Goal: Task Accomplishment & Management: Complete application form

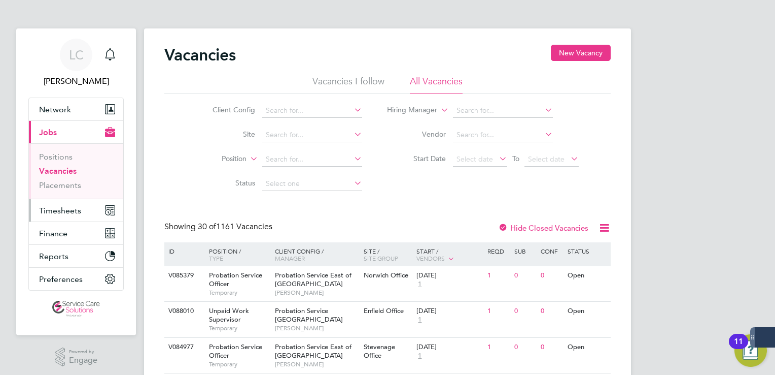
click at [63, 212] on span "Timesheets" at bounding box center [60, 211] width 42 height 10
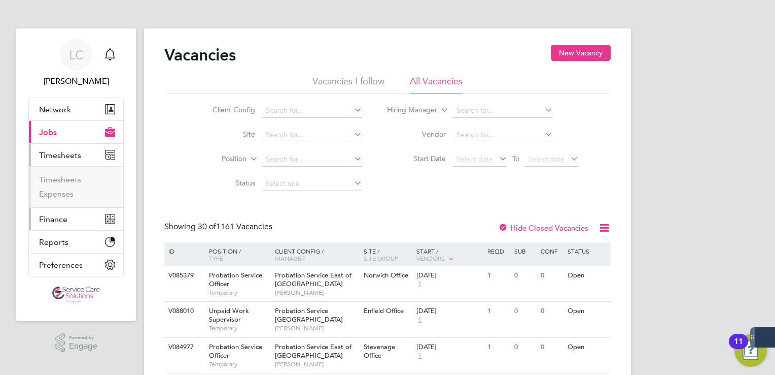
click at [55, 208] on button "Finance" at bounding box center [76, 219] width 94 height 22
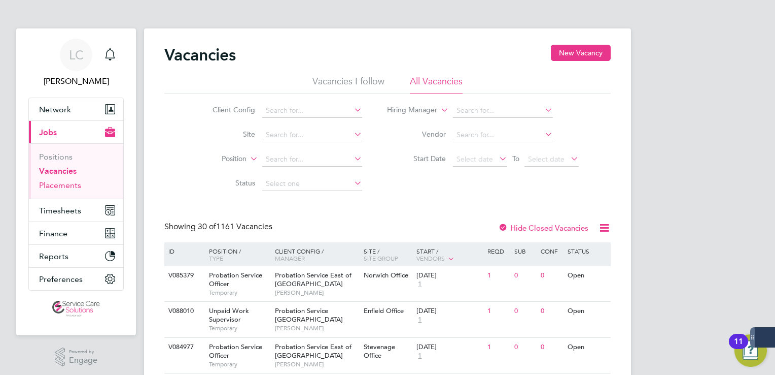
click at [53, 183] on link "Placements" at bounding box center [60, 185] width 42 height 10
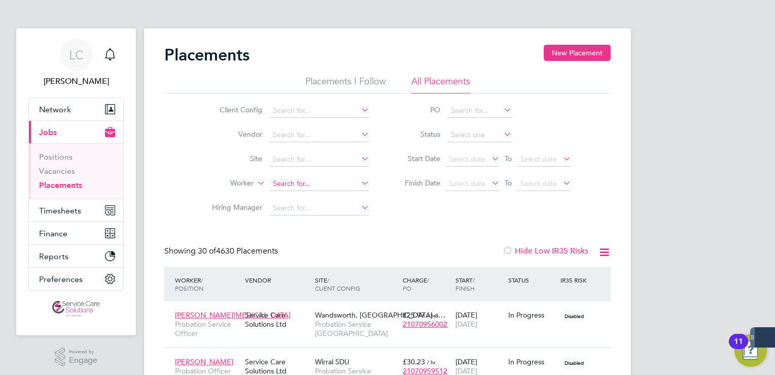
click at [294, 179] on input at bounding box center [319, 184] width 100 height 14
type input "eunick"
click at [63, 172] on link "Vacancies" at bounding box center [57, 171] width 36 height 10
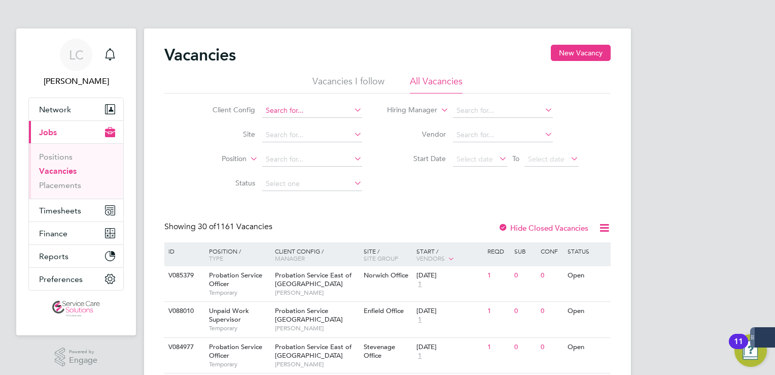
click at [321, 111] on input at bounding box center [312, 111] width 100 height 14
click at [301, 123] on li "Der byshire NHS Trust" at bounding box center [312, 124] width 100 height 14
type input "Derbyshire NHS Trust"
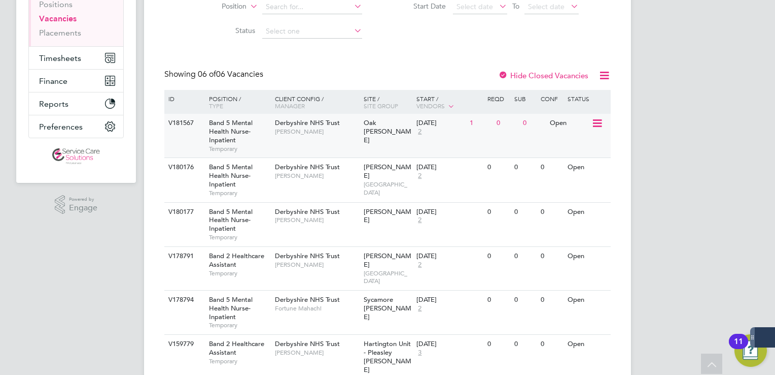
click at [368, 134] on div "V181567 Band 5 Mental Health Nurse-Inpatient Temporary Derbyshire NHS Trust Sha…" at bounding box center [387, 136] width 447 height 44
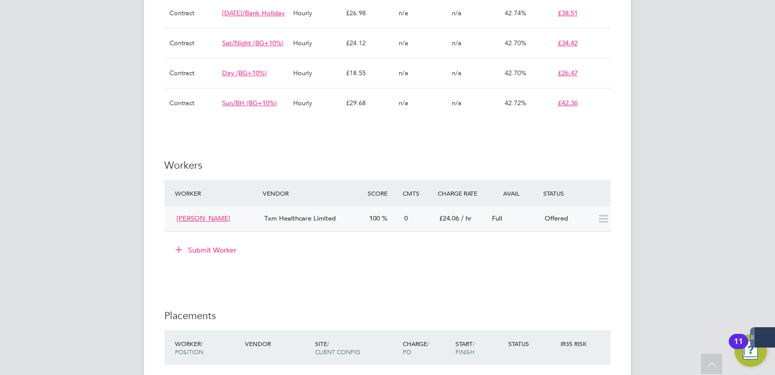
click at [606, 223] on icon at bounding box center [603, 219] width 13 height 8
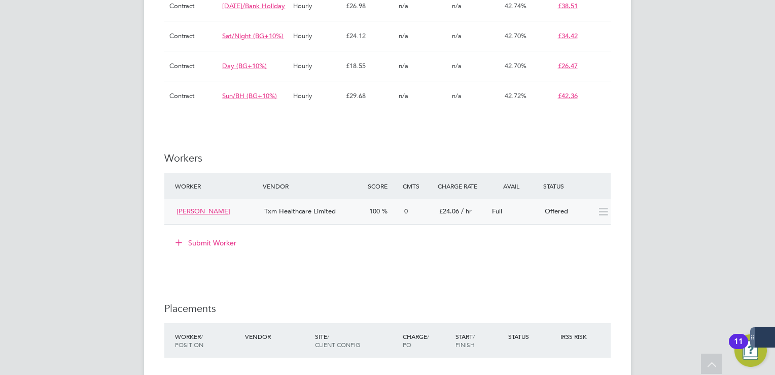
scroll to position [918, 0]
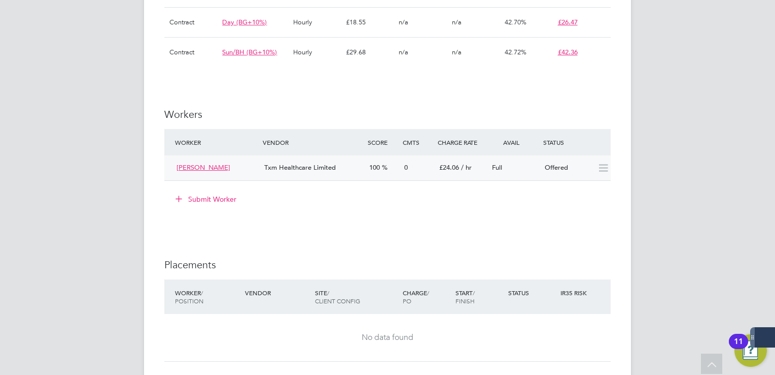
click at [604, 172] on icon at bounding box center [603, 168] width 13 height 8
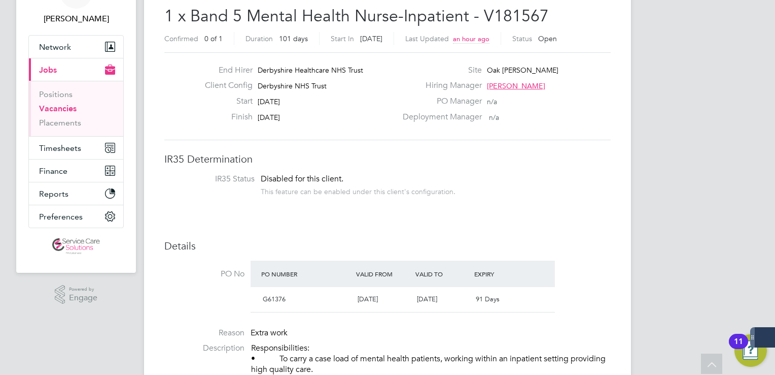
scroll to position [0, 0]
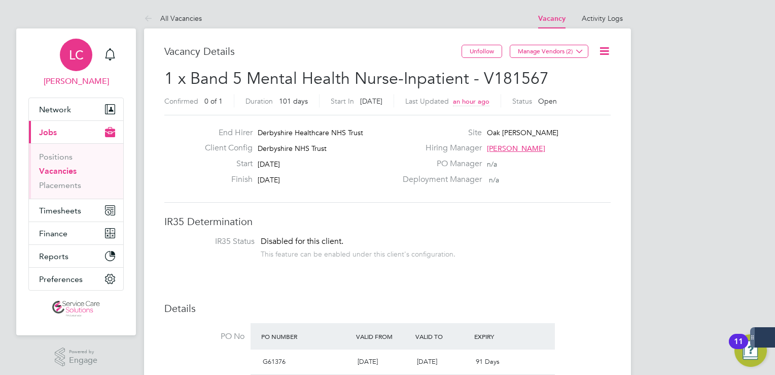
click at [85, 52] on div "LC" at bounding box center [76, 55] width 32 height 32
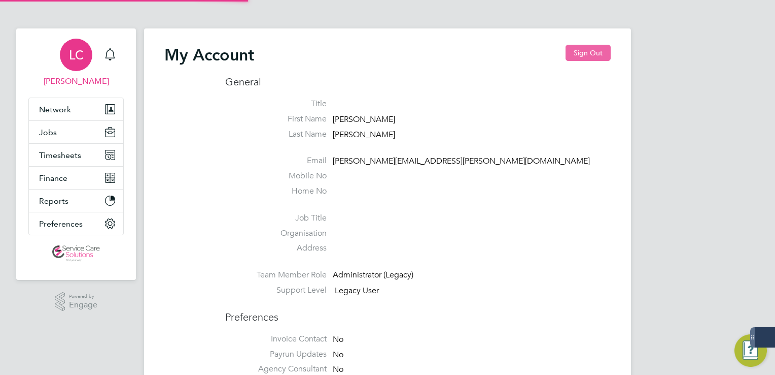
click at [579, 53] on button "Sign Out" at bounding box center [588, 53] width 45 height 16
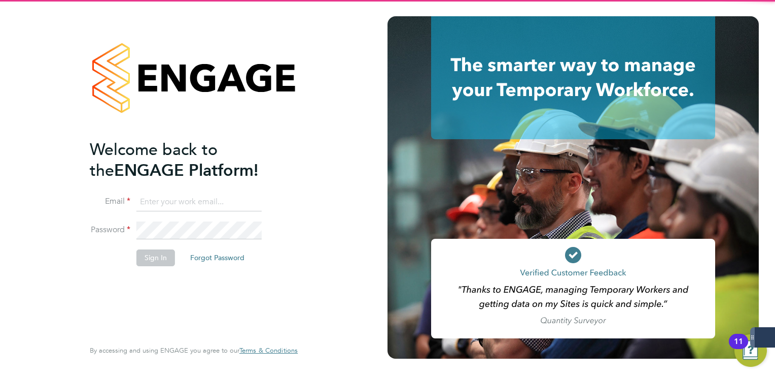
click at [155, 209] on input at bounding box center [199, 202] width 125 height 18
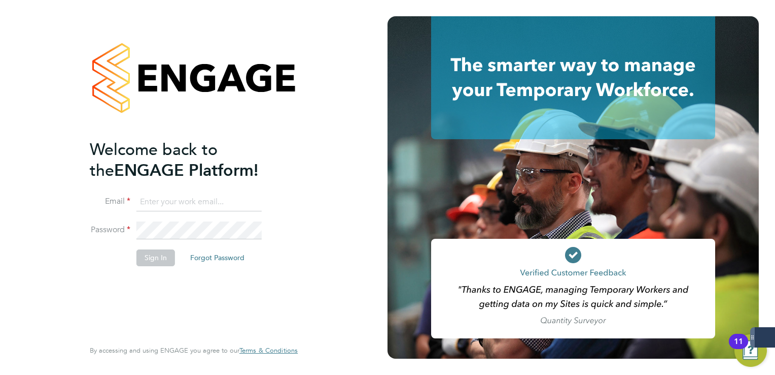
type input "derbynhsadmin1@servicecare.org.uk"
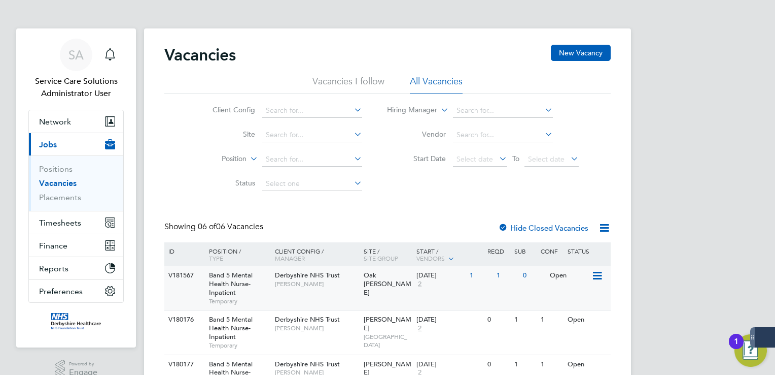
click at [375, 287] on div "V181567 Band 5 Mental Health Nurse-Inpatient Temporary Derbyshire NHS Trust [PE…" at bounding box center [387, 288] width 447 height 44
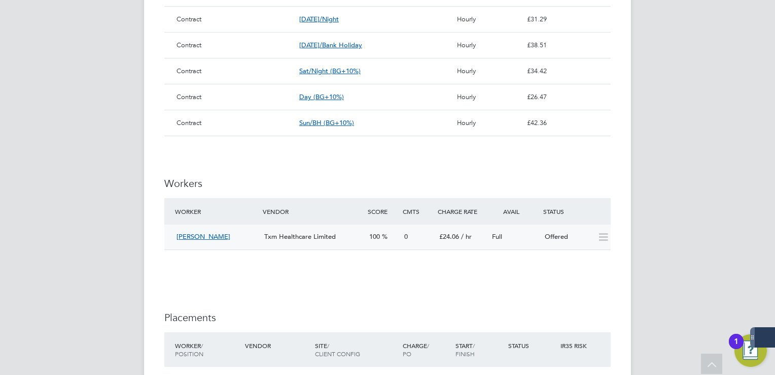
click at [603, 241] on icon at bounding box center [603, 237] width 13 height 8
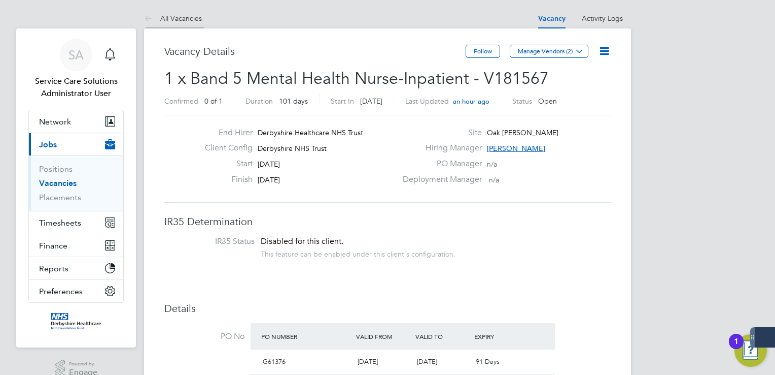
click at [150, 19] on icon at bounding box center [150, 19] width 13 height 13
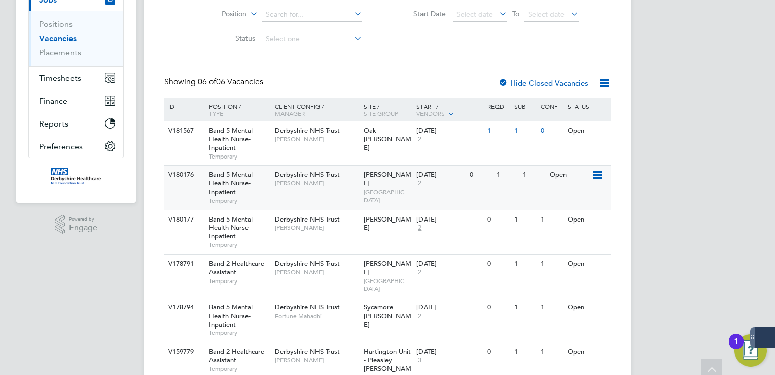
scroll to position [152, 0]
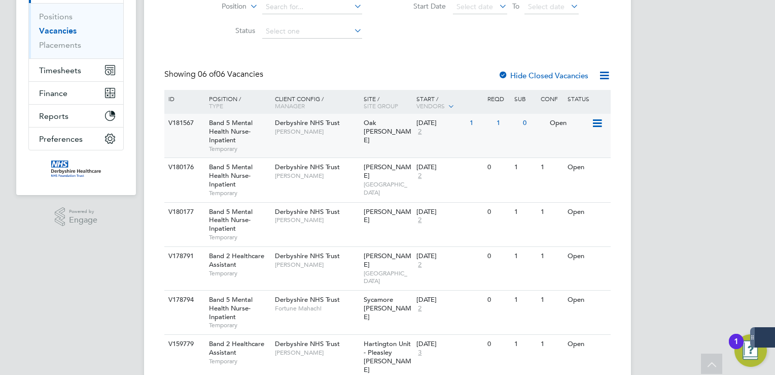
click at [478, 144] on div "V181567 Band 5 Mental Health Nurse-Inpatient Temporary Derbyshire NHS Trust Sha…" at bounding box center [387, 136] width 447 height 44
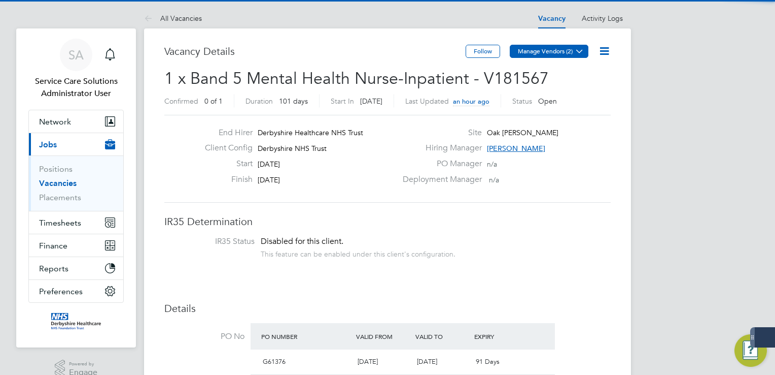
click at [581, 48] on icon at bounding box center [580, 51] width 8 height 8
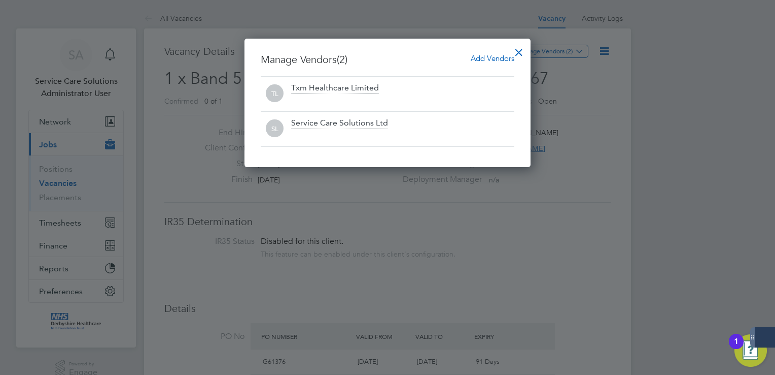
click at [522, 52] on div at bounding box center [519, 50] width 18 height 18
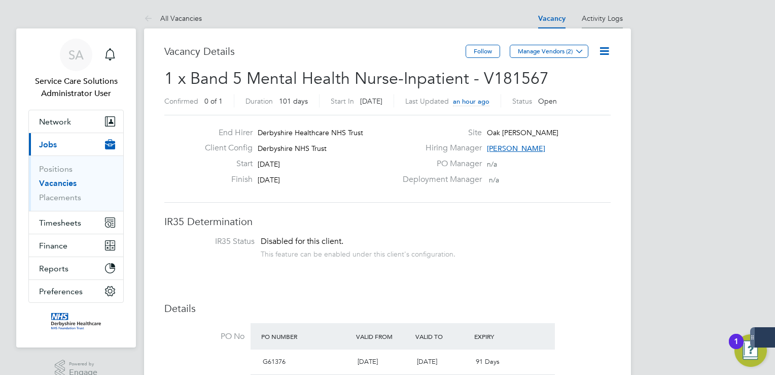
click at [607, 16] on link "Activity Logs" at bounding box center [602, 18] width 41 height 9
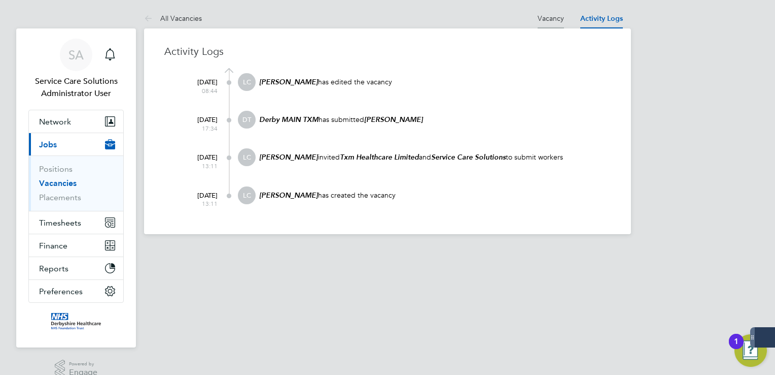
click at [558, 17] on link "Vacancy" at bounding box center [551, 18] width 26 height 9
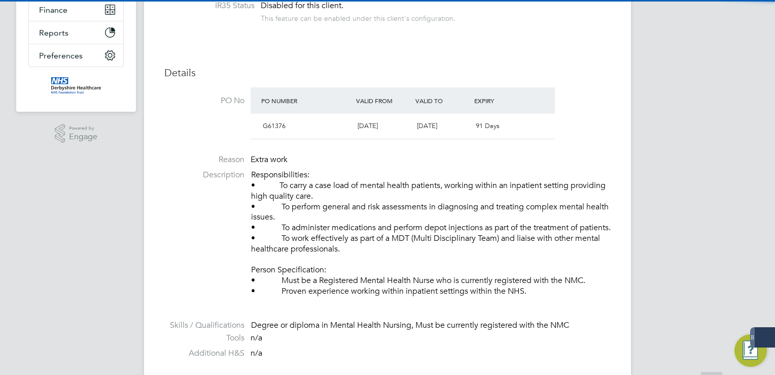
scroll to position [16, 200]
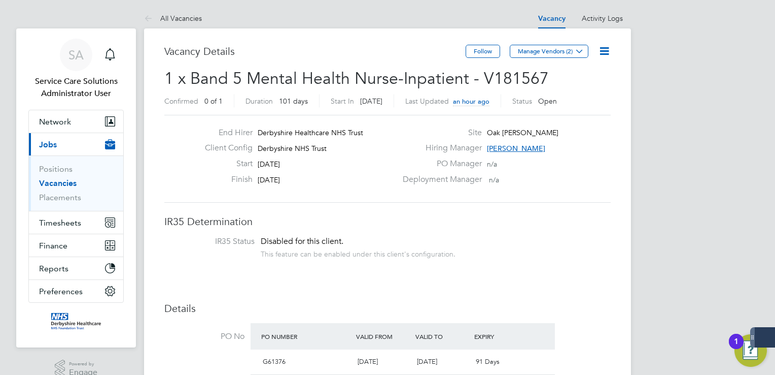
click at [606, 48] on icon at bounding box center [604, 51] width 13 height 13
click at [582, 103] on li "Followers" at bounding box center [580, 109] width 59 height 14
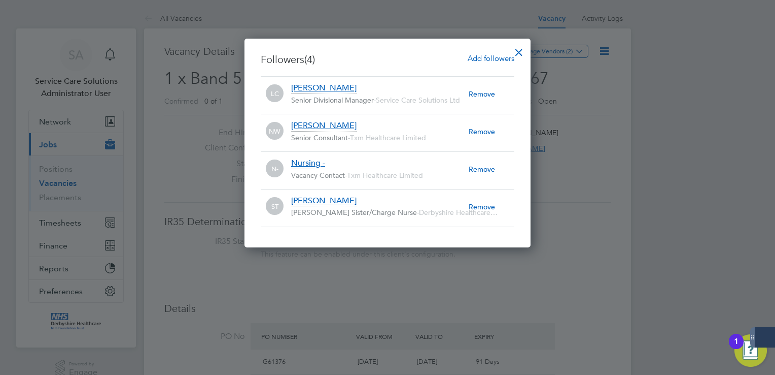
click at [521, 50] on div at bounding box center [519, 50] width 18 height 18
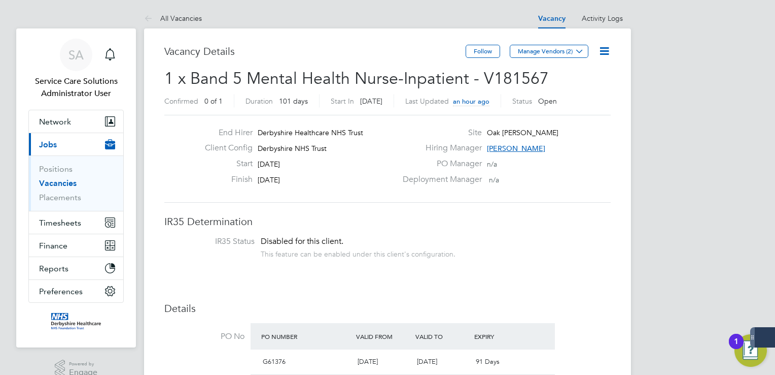
click at [601, 54] on icon at bounding box center [604, 51] width 13 height 13
click at [568, 106] on li "Followers" at bounding box center [580, 109] width 59 height 14
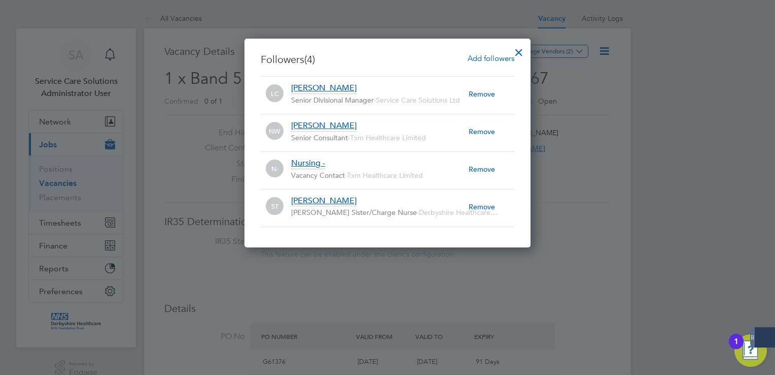
click at [475, 58] on span "Add followers" at bounding box center [491, 58] width 47 height 10
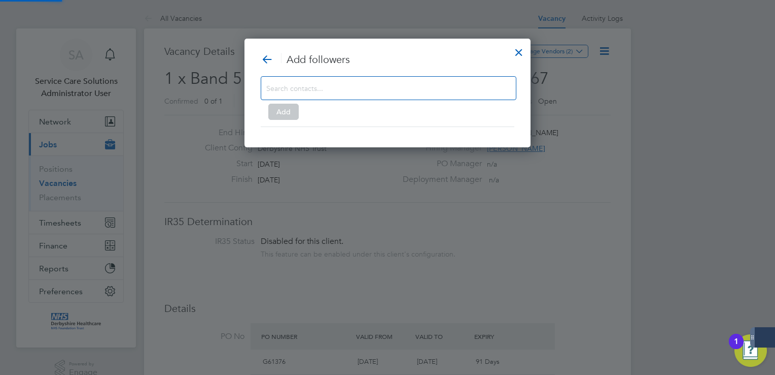
click at [399, 93] on input at bounding box center [380, 87] width 228 height 13
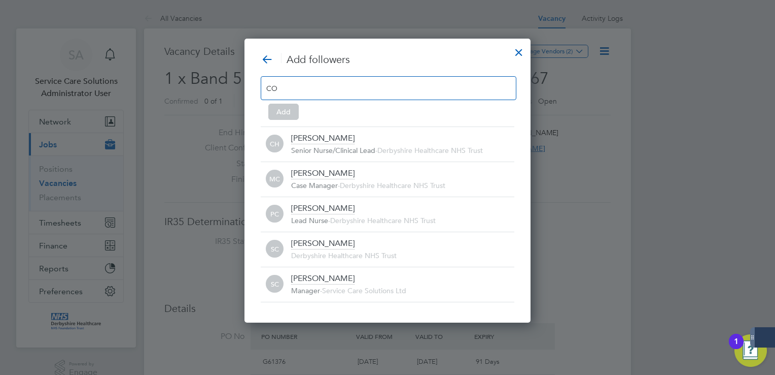
type input "C"
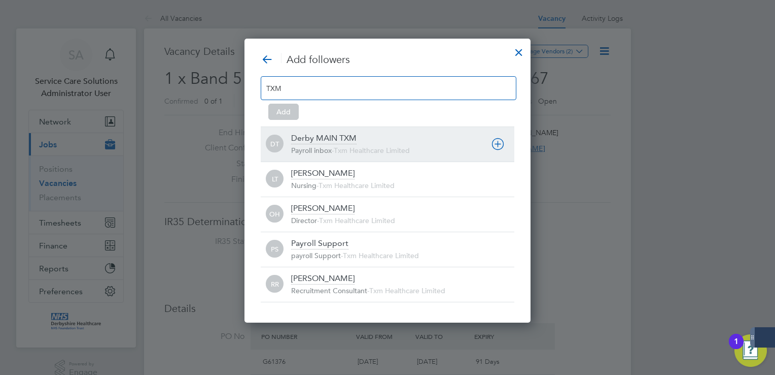
type input "TXM"
click at [355, 138] on div "Derby MAIN TXM" at bounding box center [323, 138] width 65 height 11
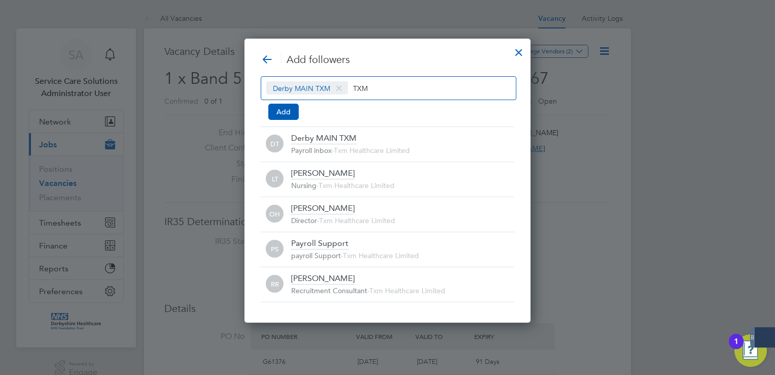
drag, startPoint x: 284, startPoint y: 119, endPoint x: 303, endPoint y: 118, distance: 19.3
click at [284, 119] on div "Add followers Derby MAIN TXM TXM Add DT Derby MAIN TXM Payroll inbox - Txm Heal…" at bounding box center [388, 177] width 254 height 249
click at [291, 110] on button "Add" at bounding box center [283, 112] width 30 height 16
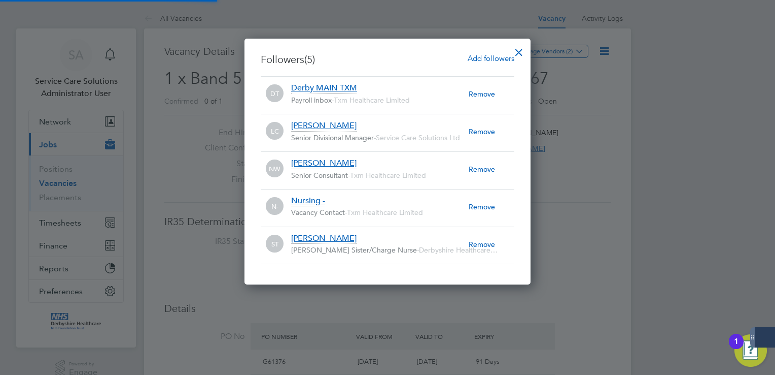
click at [523, 49] on div at bounding box center [519, 50] width 18 height 18
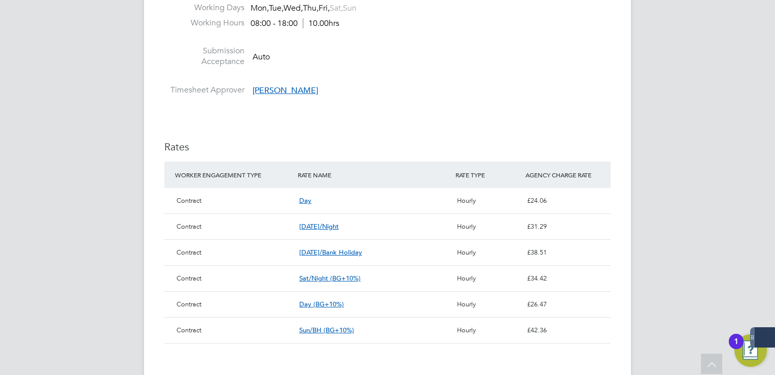
scroll to position [964, 0]
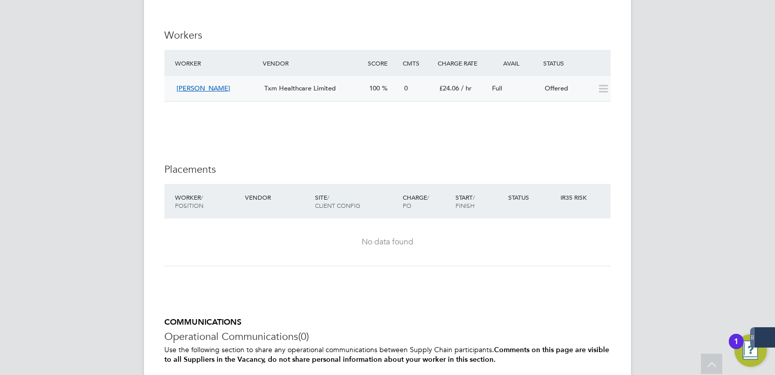
click at [603, 93] on icon at bounding box center [603, 89] width 13 height 8
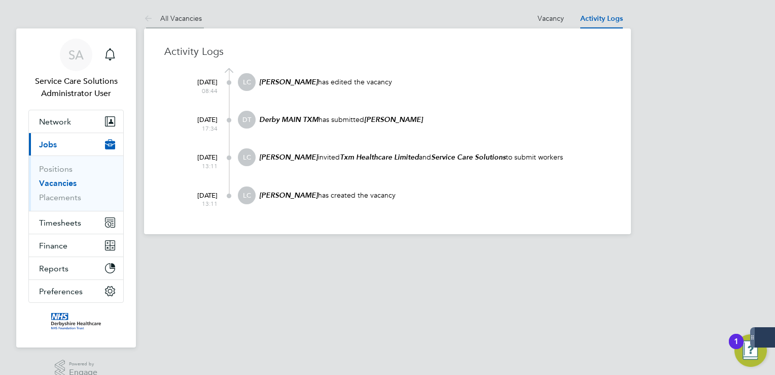
click at [146, 15] on icon at bounding box center [150, 19] width 13 height 13
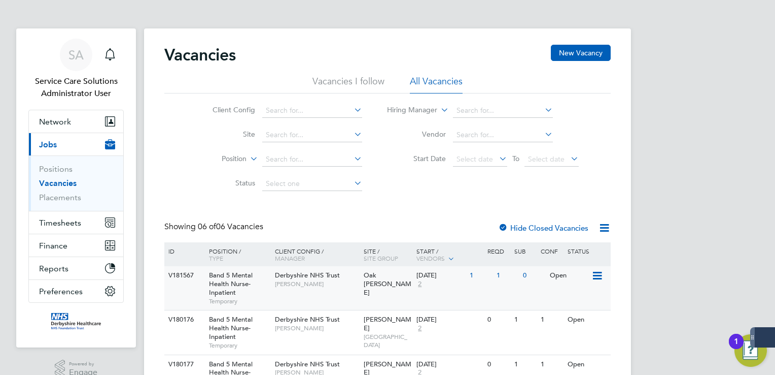
click at [355, 281] on span "[PERSON_NAME]" at bounding box center [317, 284] width 84 height 8
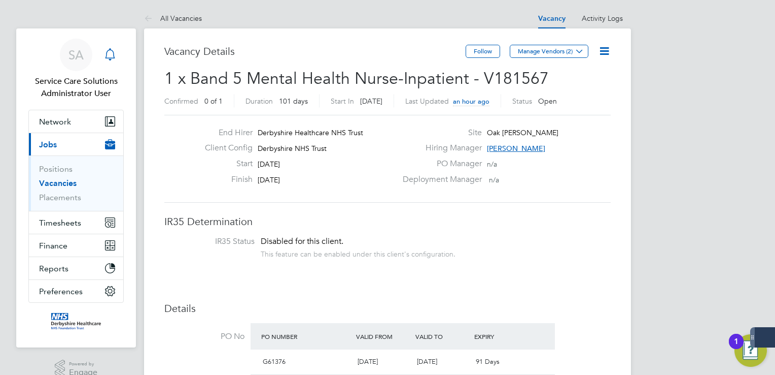
drag, startPoint x: 83, startPoint y: 51, endPoint x: 104, endPoint y: 58, distance: 22.0
click at [83, 51] on span "SA" at bounding box center [76, 54] width 15 height 13
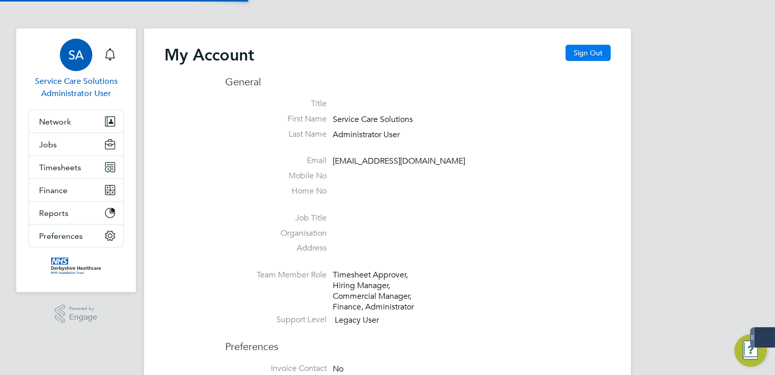
click at [585, 48] on button "Sign Out" at bounding box center [588, 53] width 45 height 16
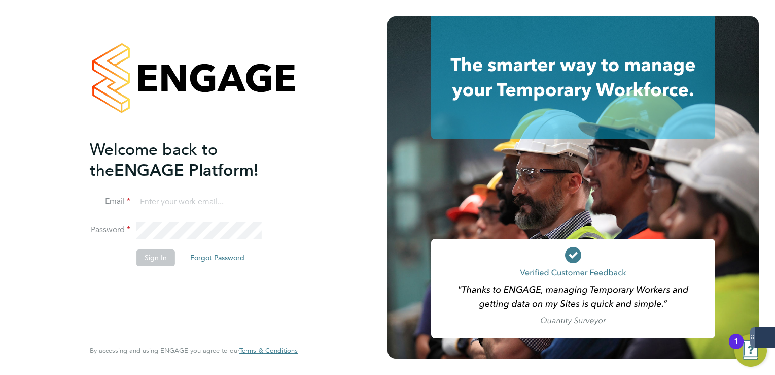
drag, startPoint x: 203, startPoint y: 201, endPoint x: 221, endPoint y: 205, distance: 18.6
click at [203, 201] on input at bounding box center [199, 202] width 125 height 18
type input "lee.clayton@servicecare.org.uk"
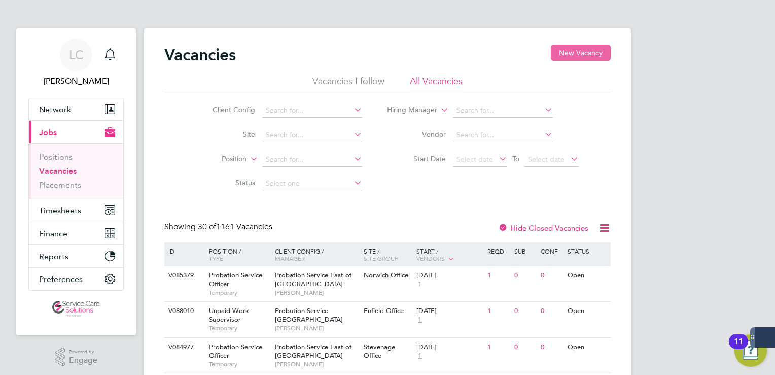
click at [564, 58] on button "New Vacancy" at bounding box center [581, 53] width 60 height 16
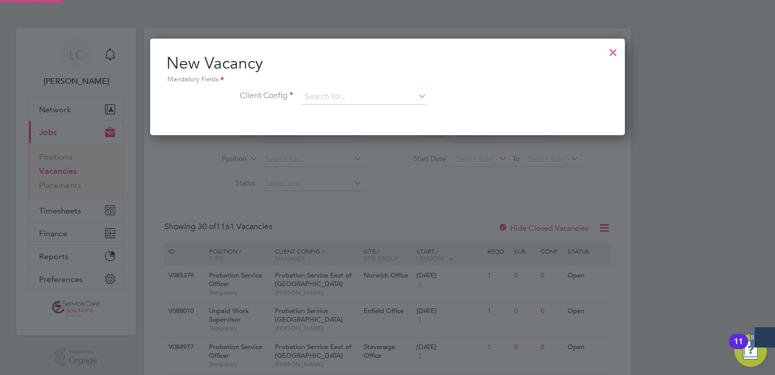
scroll to position [96, 476]
click at [329, 102] on input at bounding box center [363, 96] width 125 height 15
click at [340, 109] on li "Der byshire NHS Trust" at bounding box center [364, 111] width 126 height 14
type input "Derbyshire NHS Trust"
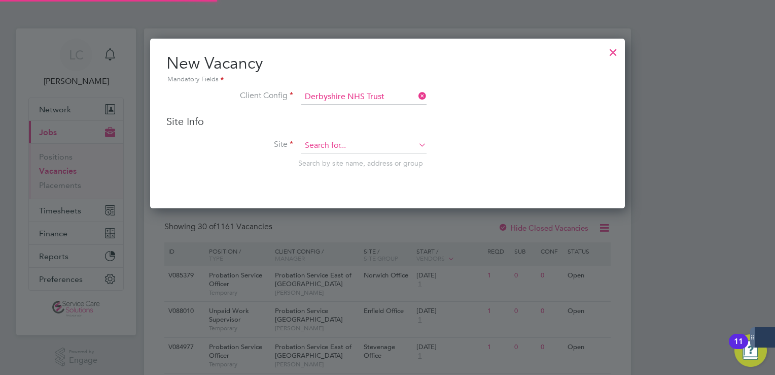
scroll to position [168, 476]
click at [319, 150] on input at bounding box center [363, 145] width 125 height 15
click at [336, 155] on li "Oak Wa rd" at bounding box center [364, 159] width 126 height 14
type input "Oak [PERSON_NAME]"
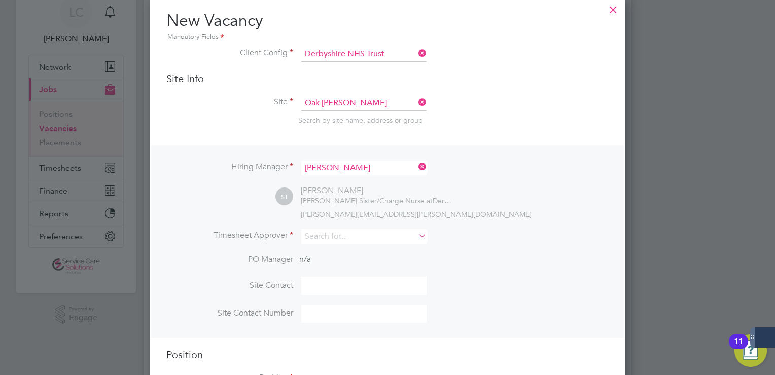
scroll to position [102, 0]
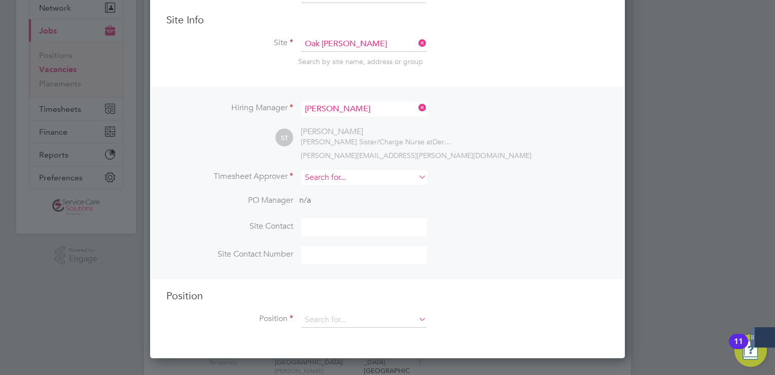
click at [348, 174] on input at bounding box center [363, 177] width 125 height 15
click at [366, 191] on b "Trott" at bounding box center [373, 190] width 15 height 9
type input "[PERSON_NAME]"
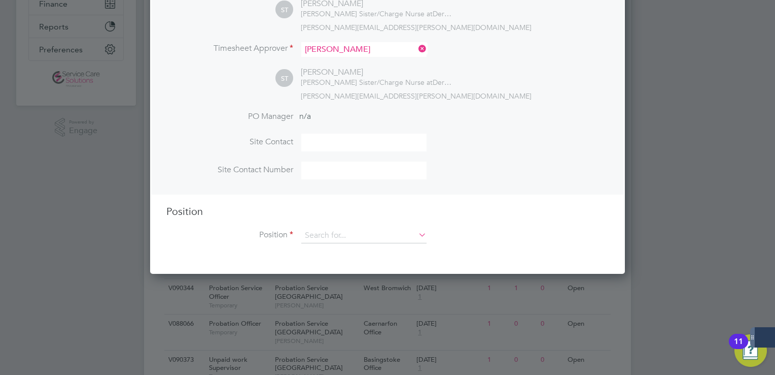
scroll to position [254, 0]
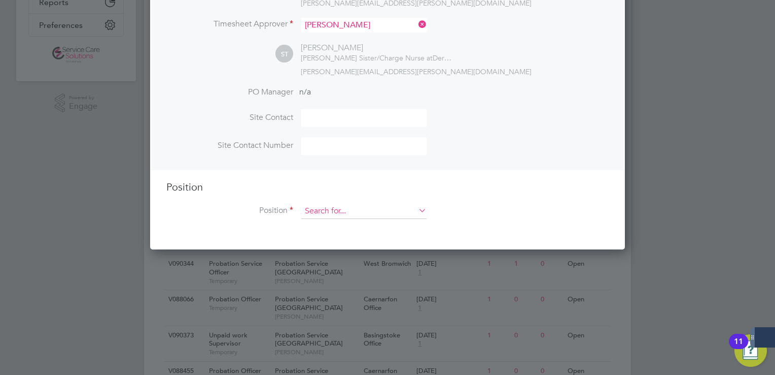
click at [325, 205] on input at bounding box center [363, 211] width 125 height 15
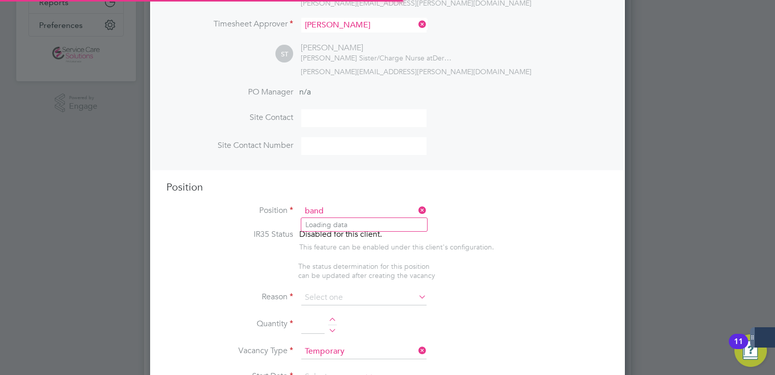
scroll to position [1454, 476]
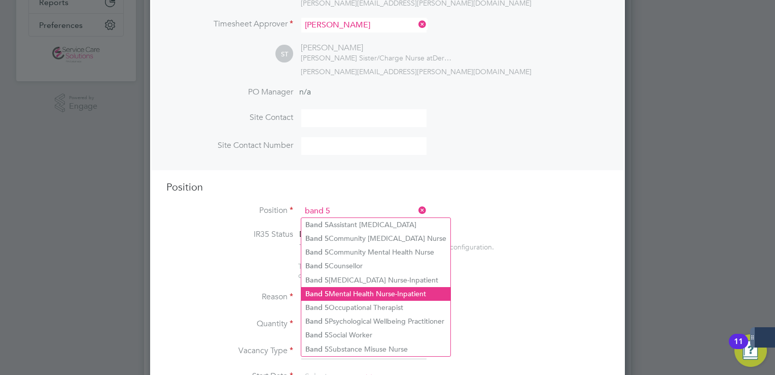
click at [347, 289] on li "Band 5 Mental Health Nurse-Inpatient" at bounding box center [375, 294] width 149 height 14
type input "Band 5 Mental Health Nurse-Inpatient"
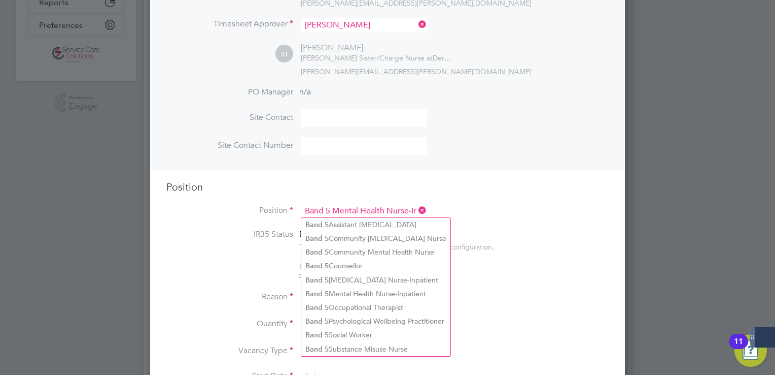
type textarea "Responsibilities: • To carry a case load of mental health patients, working wit…"
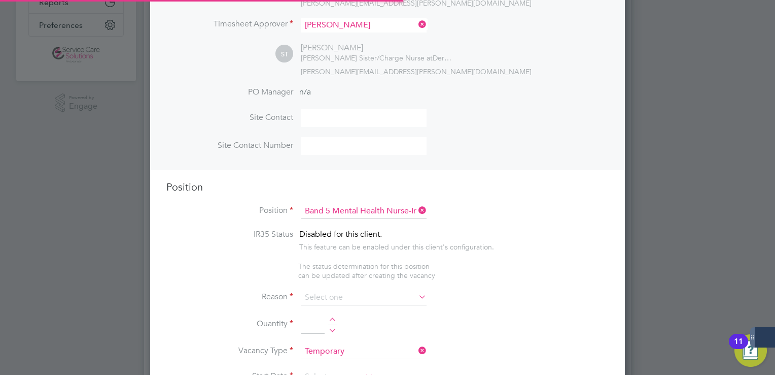
scroll to position [0, 0]
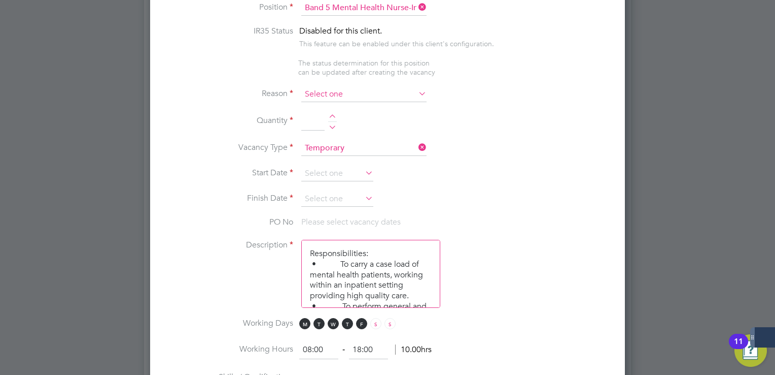
click at [326, 94] on input at bounding box center [363, 94] width 125 height 15
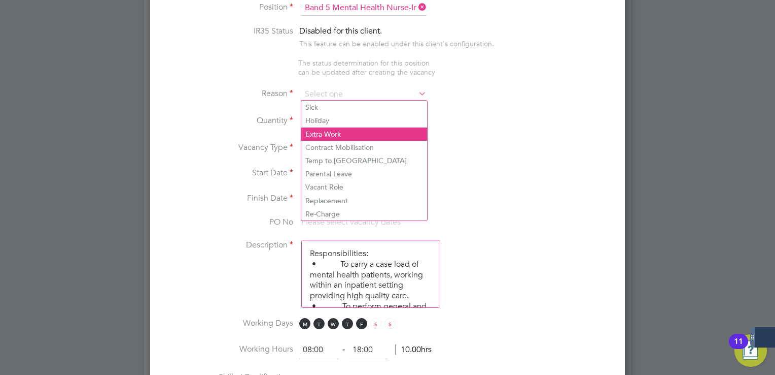
click at [335, 130] on li "Extra Work" at bounding box center [364, 133] width 126 height 13
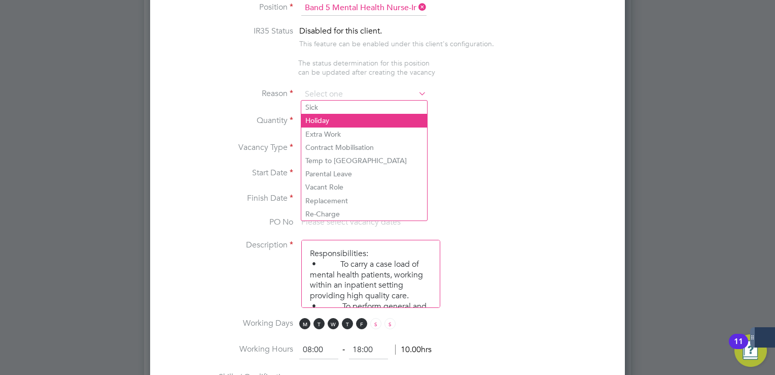
type input "Extra Work"
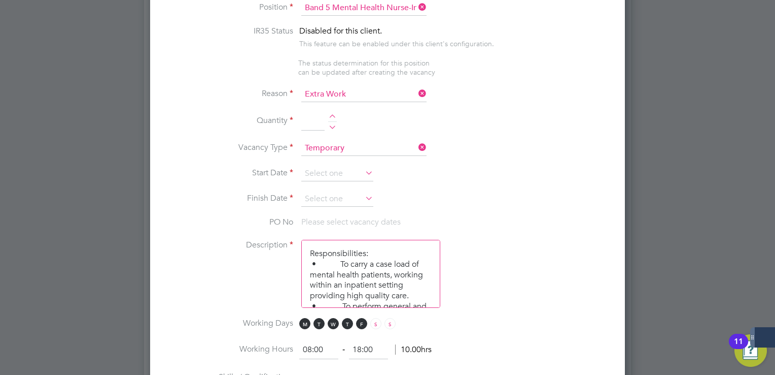
click at [332, 114] on div at bounding box center [332, 117] width 9 height 7
type input "1"
click at [327, 166] on input at bounding box center [337, 173] width 72 height 15
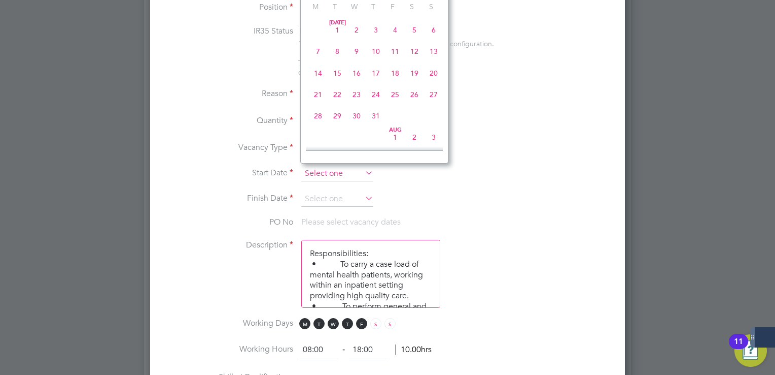
scroll to position [287, 0]
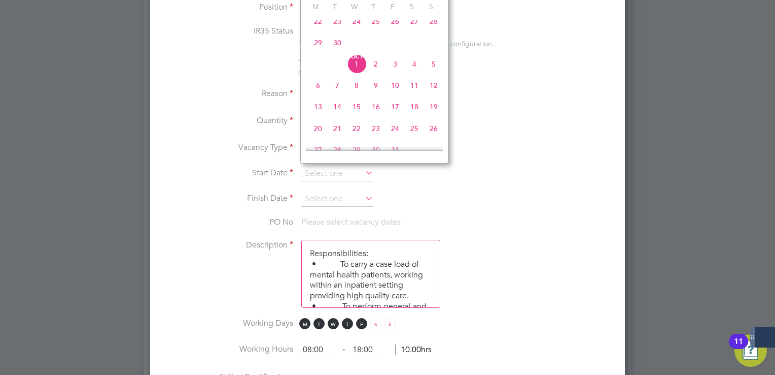
click at [317, 26] on span "22" at bounding box center [318, 21] width 19 height 19
type input "[DATE]"
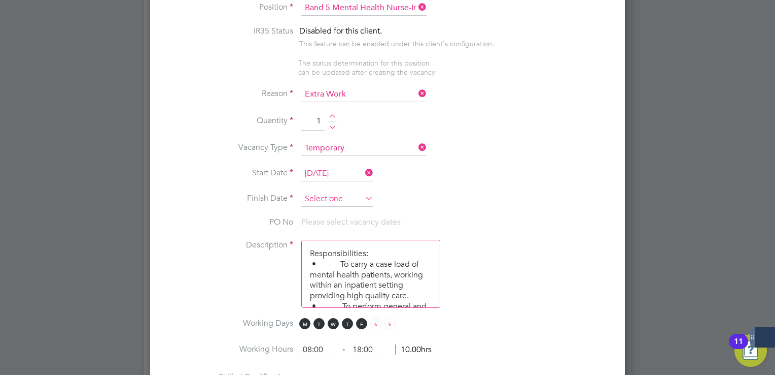
click at [334, 191] on input at bounding box center [337, 198] width 72 height 15
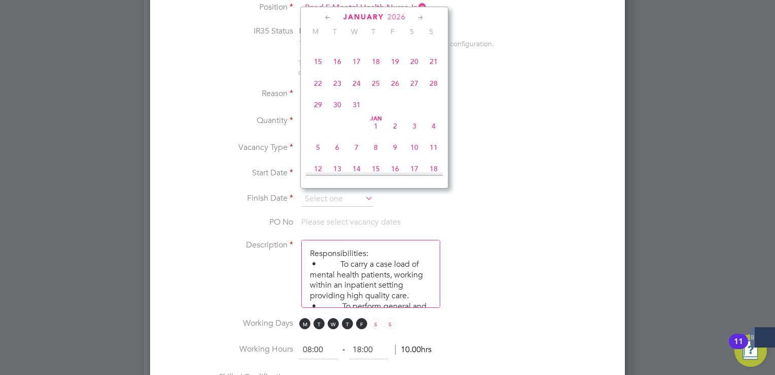
scroll to position [641, 0]
drag, startPoint x: 353, startPoint y: 47, endPoint x: 354, endPoint y: 52, distance: 5.2
click at [354, 45] on span "31" at bounding box center [356, 34] width 19 height 19
type input "[DATE]"
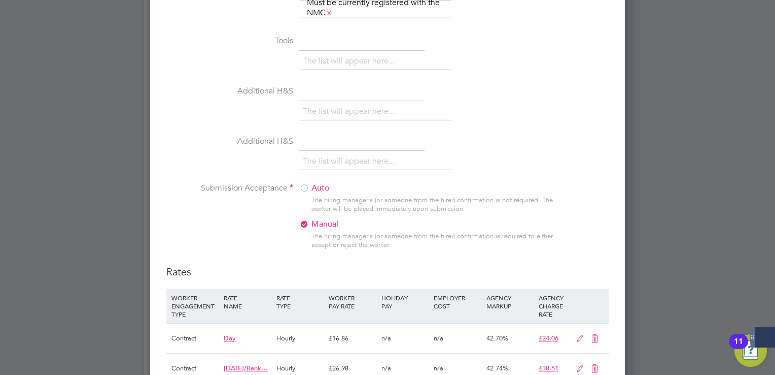
scroll to position [964, 0]
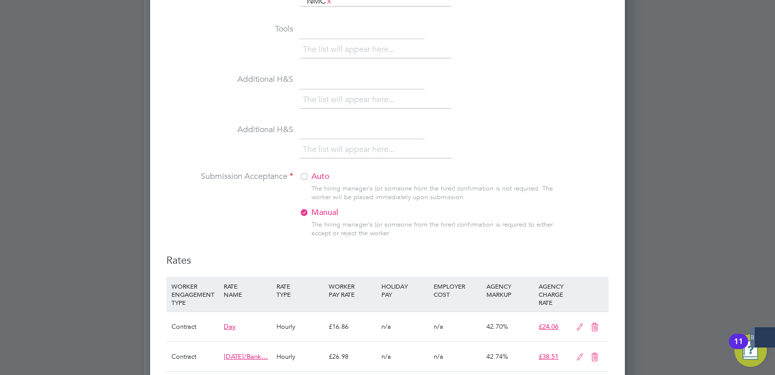
click at [318, 171] on label "Auto" at bounding box center [362, 176] width 127 height 11
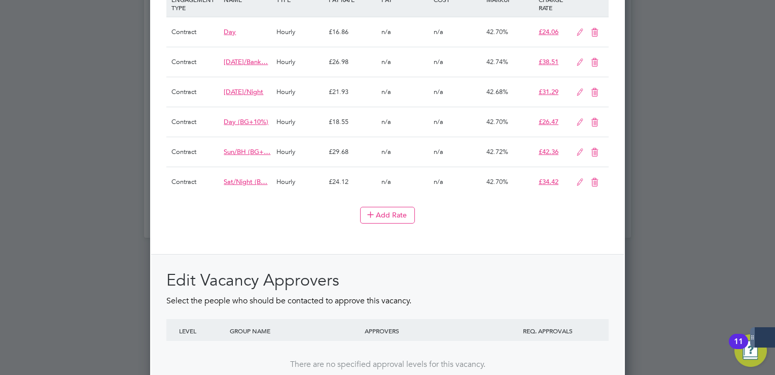
scroll to position [1357, 0]
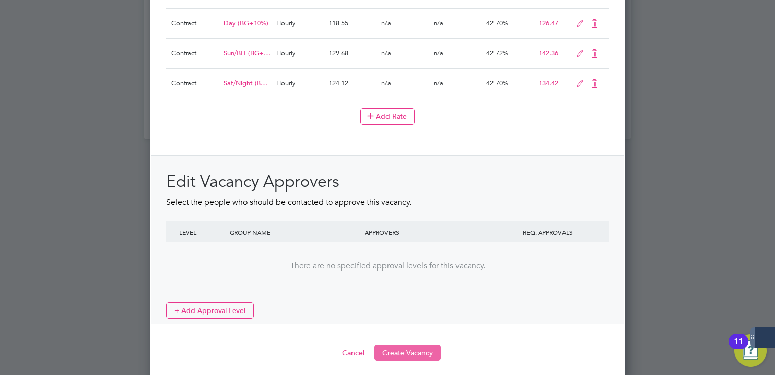
click at [412, 347] on button "Create Vacancy" at bounding box center [408, 352] width 66 height 16
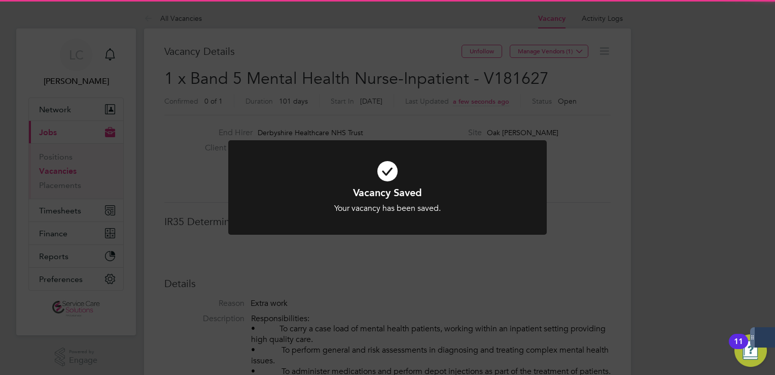
scroll to position [5, 5]
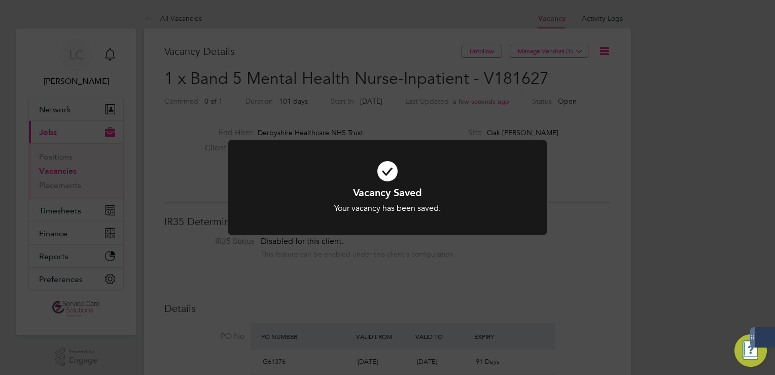
click at [428, 39] on div "Vacancy Saved Your vacancy has been saved. Cancel Okay" at bounding box center [387, 187] width 775 height 375
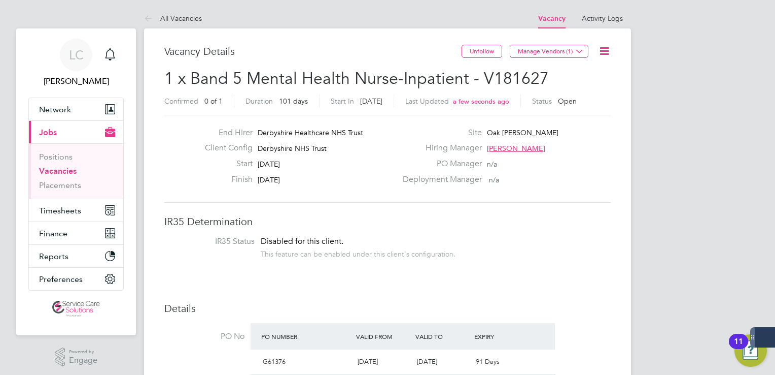
click at [195, 85] on span "1 x Band 5 Mental Health Nurse-Inpatient - V181627" at bounding box center [356, 79] width 385 height 20
drag, startPoint x: 562, startPoint y: 39, endPoint x: 564, endPoint y: 54, distance: 15.3
click at [564, 59] on span "Manage Vendors (1)" at bounding box center [550, 55] width 81 height 10
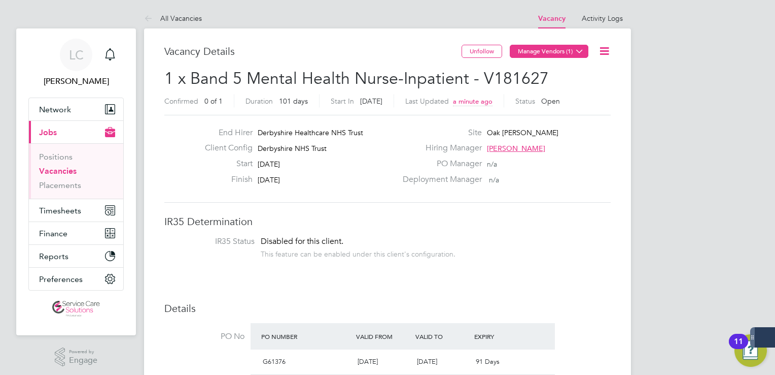
click at [564, 56] on button "Manage Vendors (1)" at bounding box center [549, 51] width 79 height 13
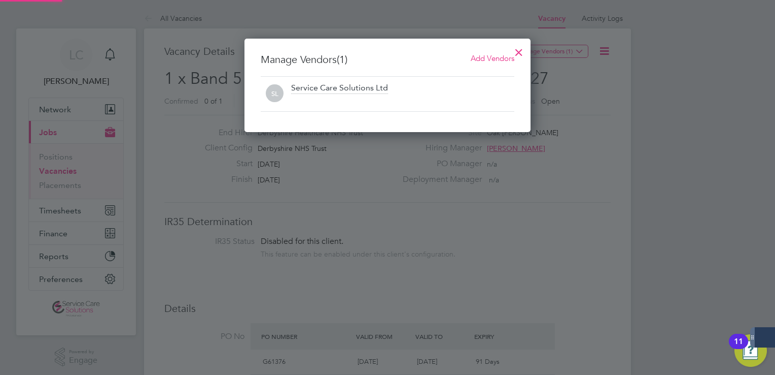
scroll to position [93, 287]
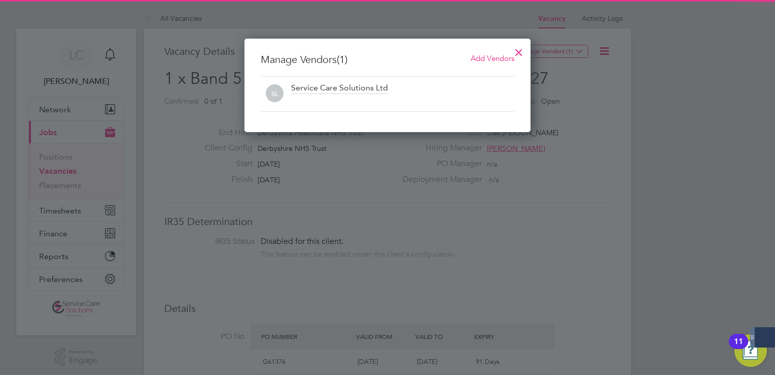
click at [503, 56] on span "Add Vendors" at bounding box center [493, 58] width 44 height 10
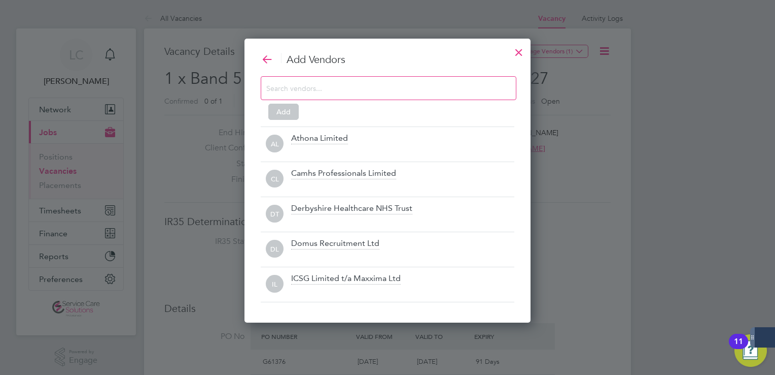
click at [400, 90] on input at bounding box center [380, 87] width 228 height 13
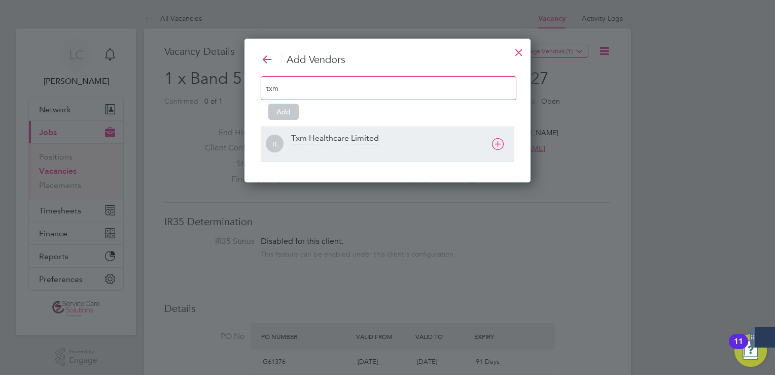
type input "txm"
click at [398, 134] on div "Txm Healthcare Limited" at bounding box center [402, 144] width 223 height 22
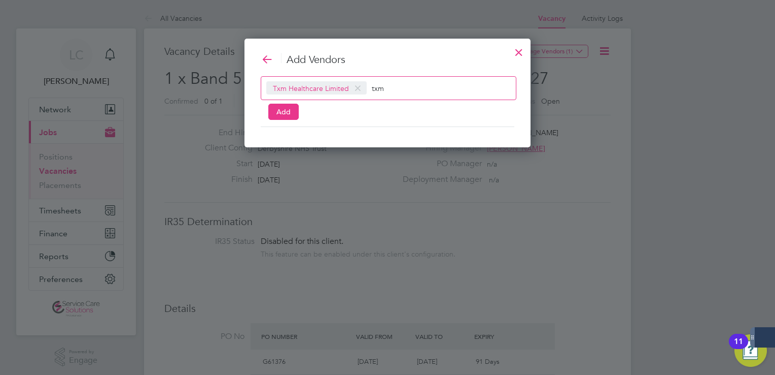
scroll to position [109, 287]
click at [279, 113] on button "Add" at bounding box center [283, 112] width 30 height 16
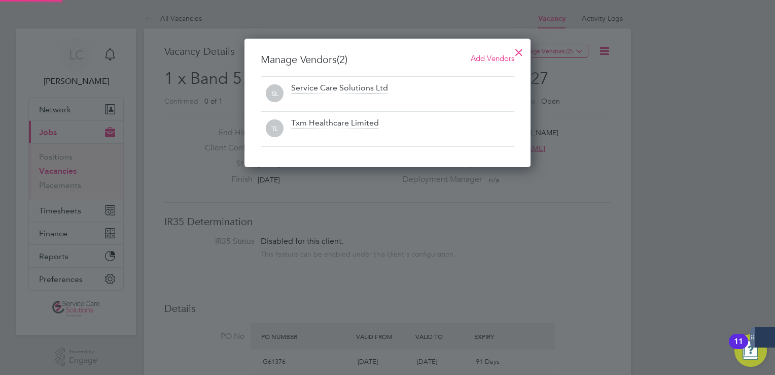
scroll to position [128, 287]
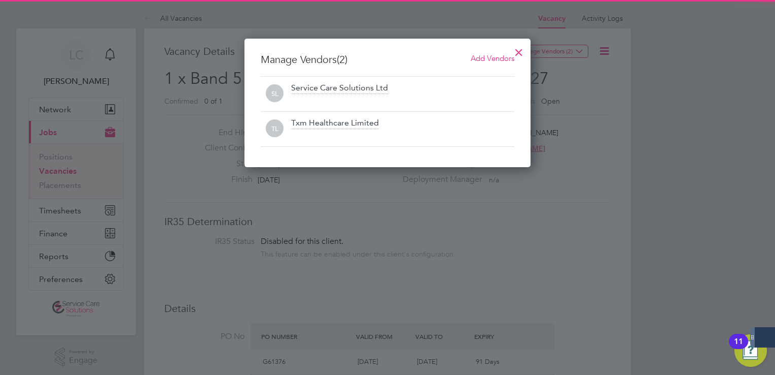
click at [519, 50] on div at bounding box center [519, 50] width 18 height 18
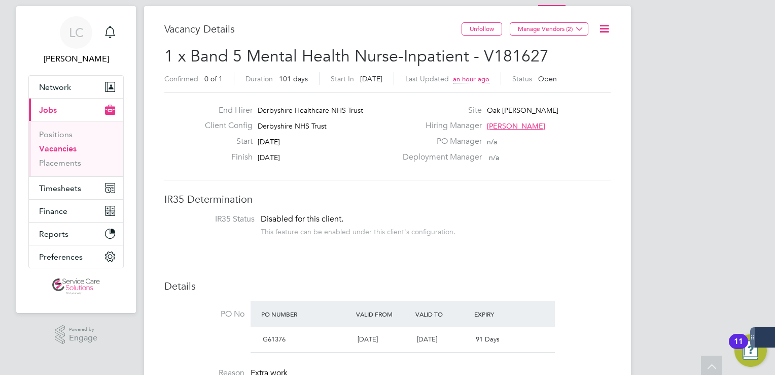
scroll to position [0, 0]
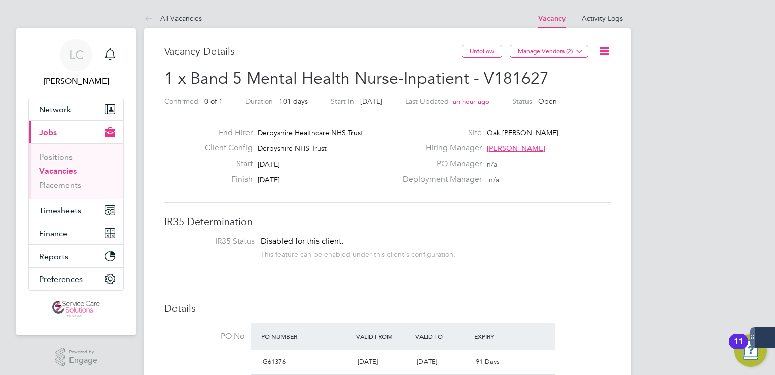
click at [598, 52] on icon at bounding box center [604, 51] width 13 height 13
click at [568, 109] on li "Followers" at bounding box center [580, 109] width 59 height 14
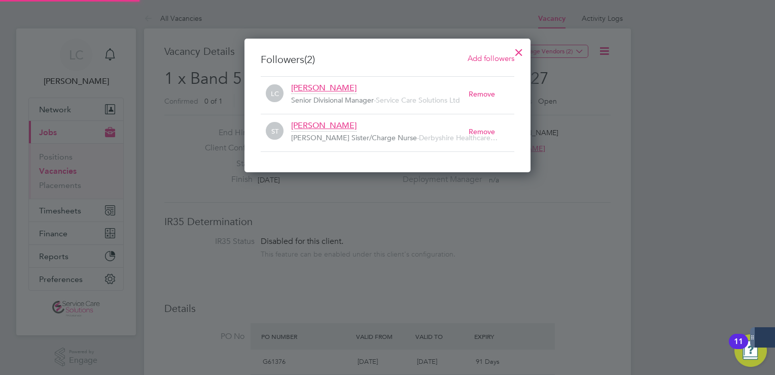
scroll to position [11, 178]
click at [499, 58] on span "Add followers" at bounding box center [491, 58] width 47 height 10
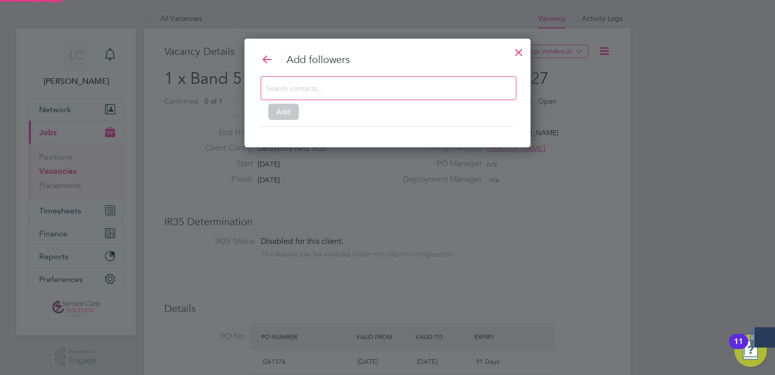
scroll to position [283, 287]
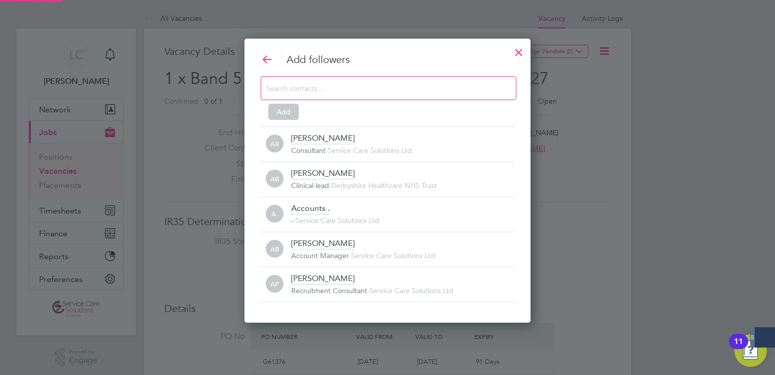
click at [372, 83] on input at bounding box center [380, 87] width 228 height 13
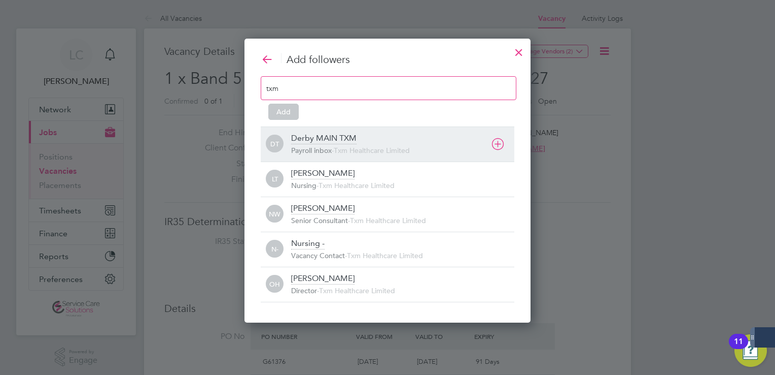
type input "txm"
click at [305, 142] on div "Derby MAIN TXM" at bounding box center [323, 138] width 65 height 11
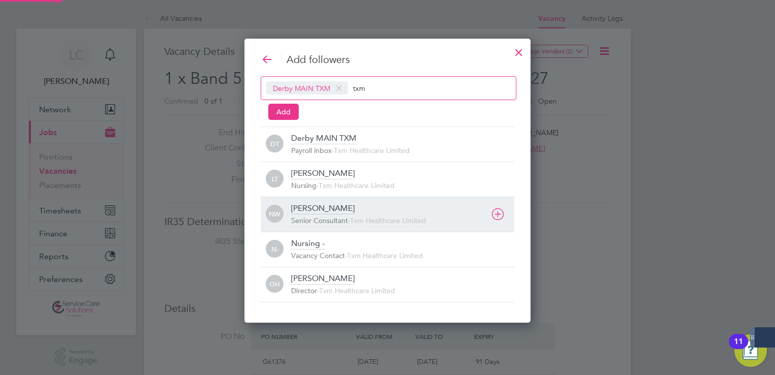
click at [316, 202] on div "NW [PERSON_NAME] Senior Consultant - Txm Healthcare Limited" at bounding box center [388, 213] width 254 height 35
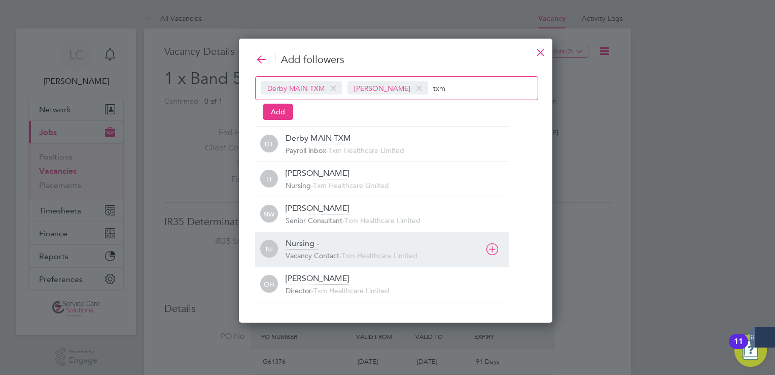
click at [321, 243] on div "Nursing - Vacancy Contact - Txm Healthcare Limited" at bounding box center [397, 249] width 223 height 22
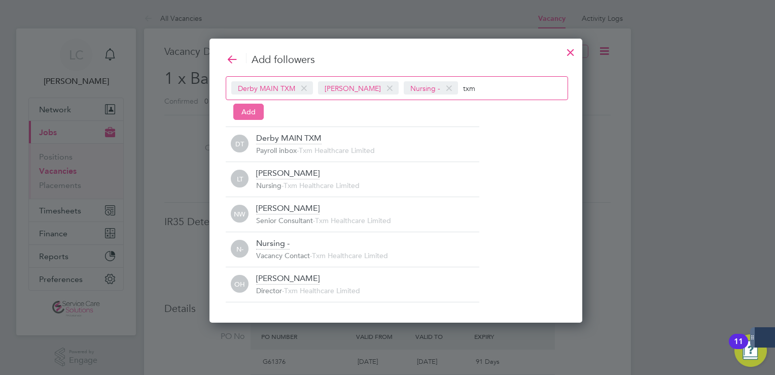
click at [253, 110] on button "Add" at bounding box center [248, 112] width 30 height 16
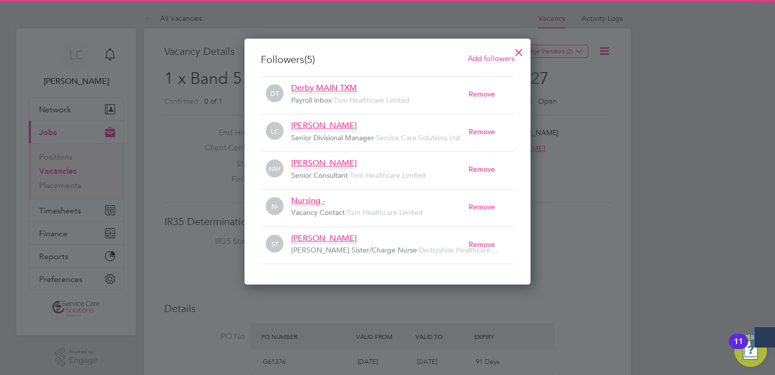
click at [522, 50] on div at bounding box center [519, 50] width 18 height 18
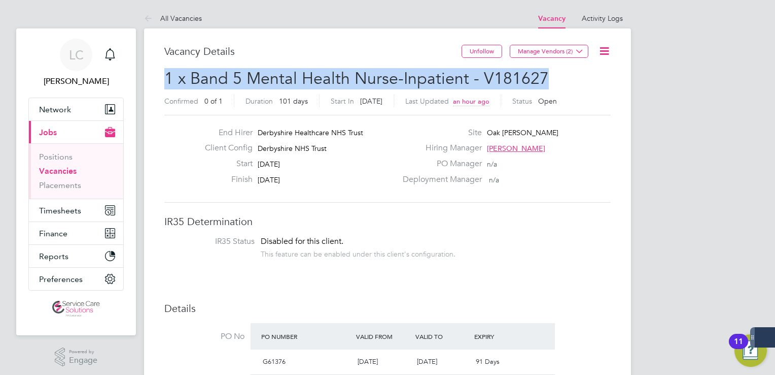
drag, startPoint x: 567, startPoint y: 78, endPoint x: 162, endPoint y: 76, distance: 405.0
copy span "1 x Band 5 Mental Health Nurse-Inpatient - V181627"
